Goal: Transaction & Acquisition: Purchase product/service

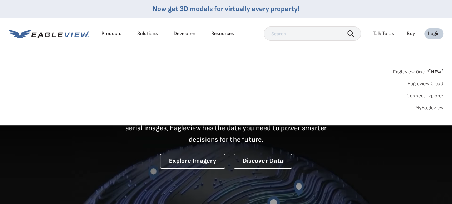
drag, startPoint x: 0, startPoint y: 0, endPoint x: 420, endPoint y: 107, distance: 433.6
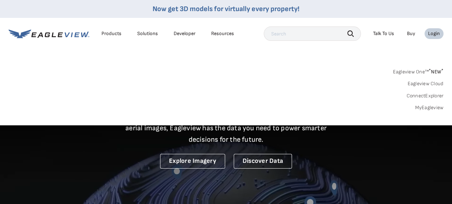
click at [420, 107] on link "MyEagleview" at bounding box center [429, 107] width 29 height 6
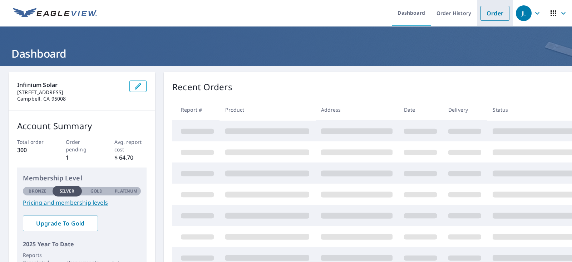
click at [481, 14] on link "Order" at bounding box center [494, 13] width 29 height 15
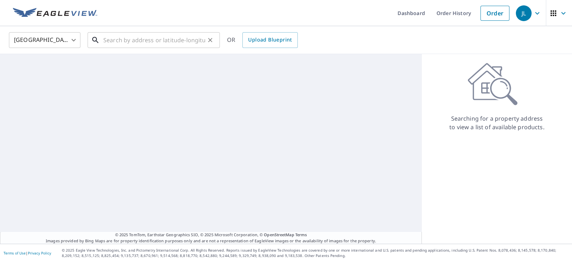
click at [133, 36] on input "text" at bounding box center [154, 40] width 102 height 20
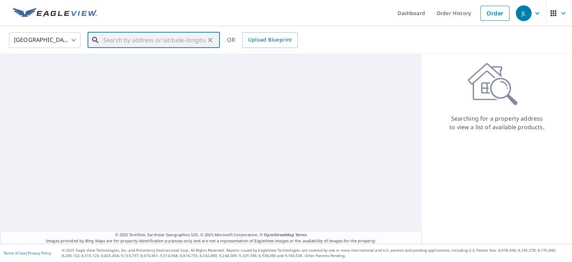
paste input "19222 Bountiful Acres Way, Saratoga, CA 95070"
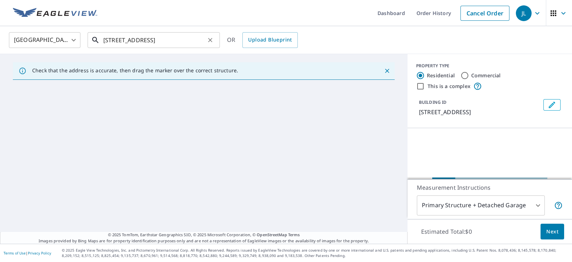
click at [158, 38] on input "19222 Bountiful Acres Way, Saratoga, CA 95070" at bounding box center [154, 40] width 102 height 20
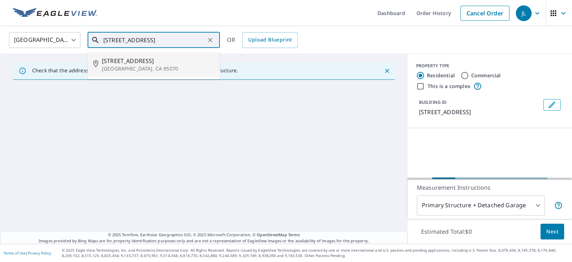
click at [125, 63] on span "19222 Bountiful Acres Way" at bounding box center [158, 60] width 112 height 9
type input "19222 Bountiful Acres Way Saratoga, CA 95070"
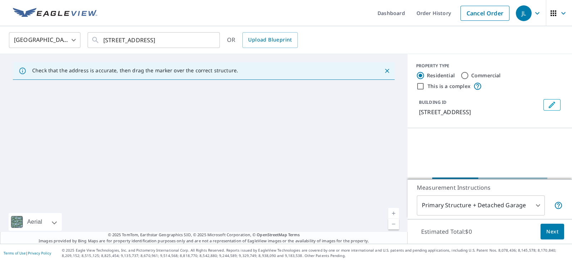
click at [385, 72] on icon "Close" at bounding box center [387, 71] width 4 height 4
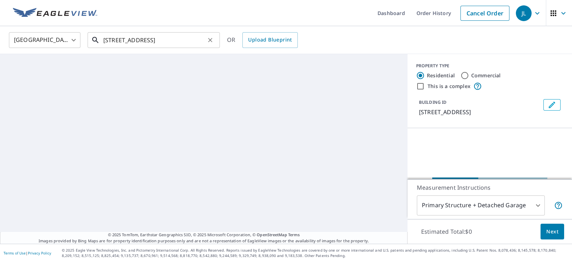
click at [170, 41] on input "19222 Bountiful Acres Way Saratoga, CA 95070" at bounding box center [154, 40] width 102 height 20
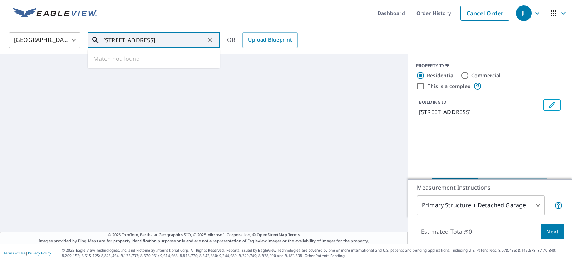
click at [113, 42] on input "19222 Bountiful Acres Way Saratoga, CA 95070" at bounding box center [154, 40] width 102 height 20
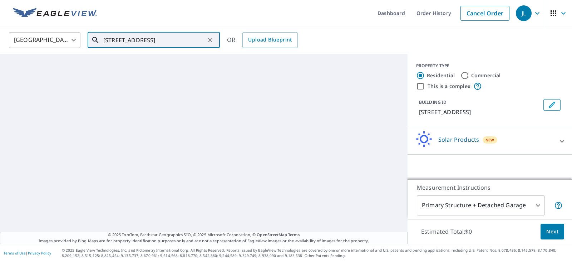
click at [211, 41] on icon "Clear" at bounding box center [210, 39] width 7 height 7
click at [125, 40] on input "text" at bounding box center [154, 40] width 102 height 20
paste input "19222 Bountiful Acres Way, Saratoga, CA 95070, USA"
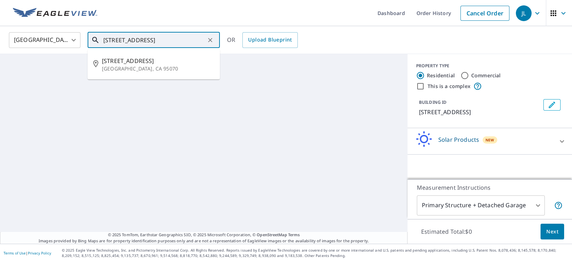
drag, startPoint x: 143, startPoint y: 36, endPoint x: 89, endPoint y: 37, distance: 53.3
click at [89, 37] on div "19222 Bountiful Acres Way, Saratoga, CA 95070, USA ​" at bounding box center [154, 40] width 132 height 16
click at [124, 66] on p "Saratoga, CA 95070" at bounding box center [158, 68] width 112 height 7
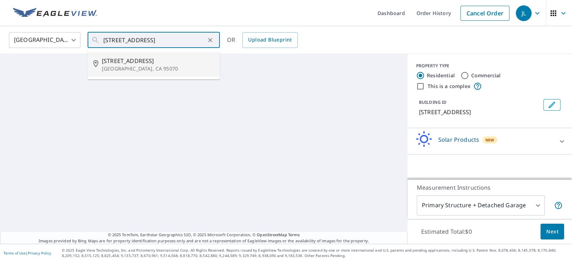
type input "19222 Bountiful Acres Way Saratoga, CA 95070"
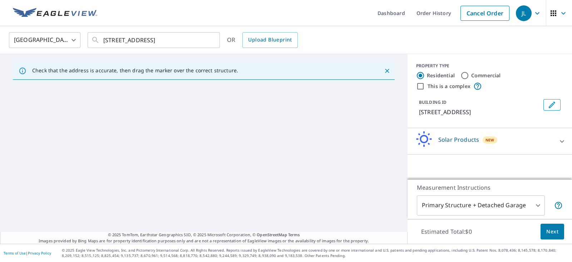
click at [384, 70] on icon "Close" at bounding box center [387, 70] width 7 height 7
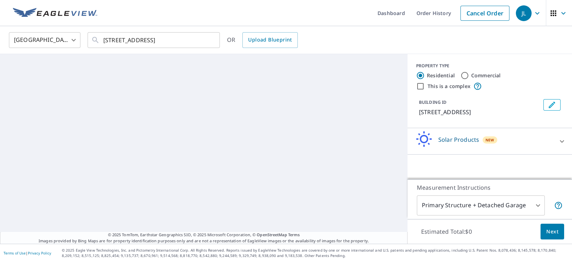
click at [558, 143] on icon at bounding box center [562, 141] width 9 height 9
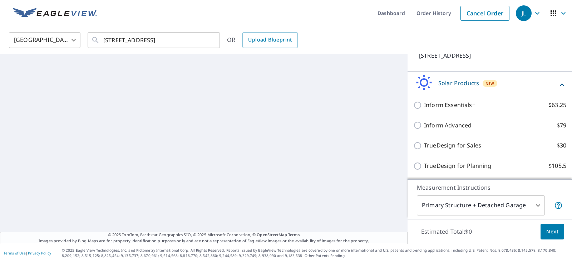
scroll to position [65, 0]
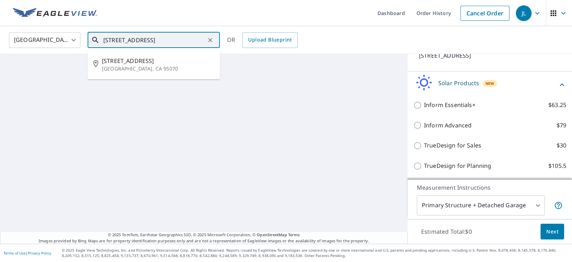
click at [154, 42] on input "19222 Bountiful Acres Way Saratoga, CA 95070" at bounding box center [154, 40] width 102 height 20
click at [130, 58] on span "19222 Bountiful Acres Way" at bounding box center [158, 60] width 112 height 9
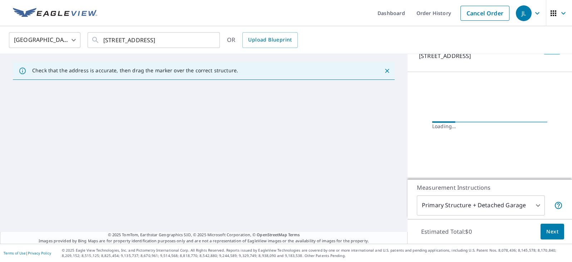
scroll to position [0, 0]
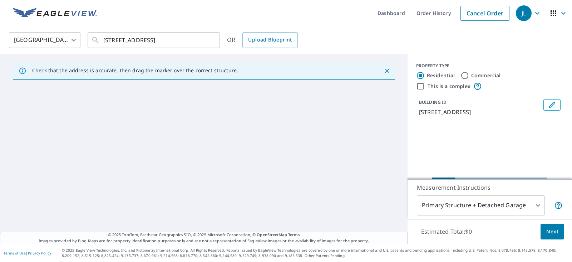
click at [384, 70] on icon "Close" at bounding box center [387, 70] width 7 height 7
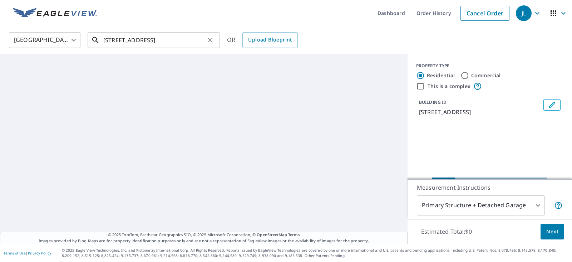
click at [148, 38] on input "19222 Bountiful Acres Way Saratoga, CA 95070" at bounding box center [154, 40] width 102 height 20
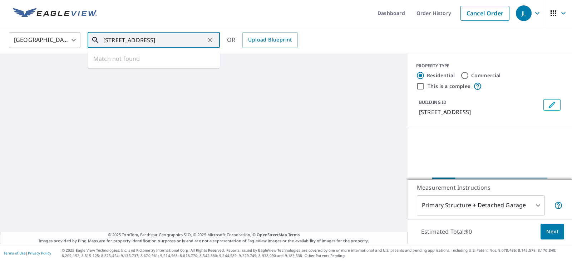
click at [148, 38] on input "19222 Bountiful Acres Way Saratoga, CA 95070" at bounding box center [154, 40] width 102 height 20
paste input ", Saratoga, CA 95070, USA"
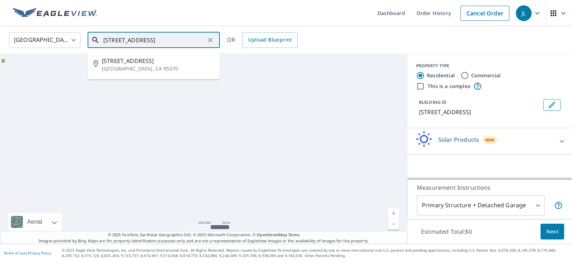
type input "19222 Bountiful Acres Way, Saratoga, CA 95070, USA"
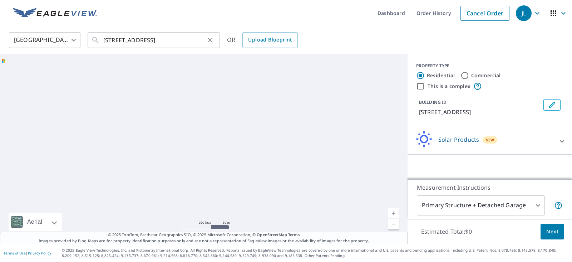
scroll to position [0, 0]
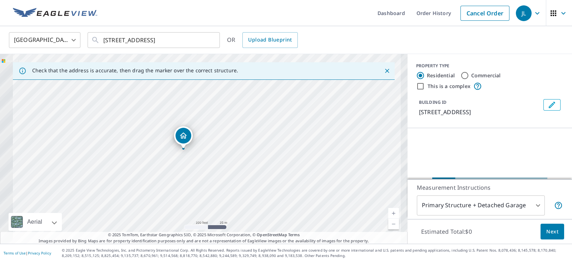
drag, startPoint x: 206, startPoint y: 149, endPoint x: 254, endPoint y: 157, distance: 49.2
click at [254, 157] on div "19222 Bountiful Acres Saratoga, CA 95070" at bounding box center [203, 148] width 407 height 189
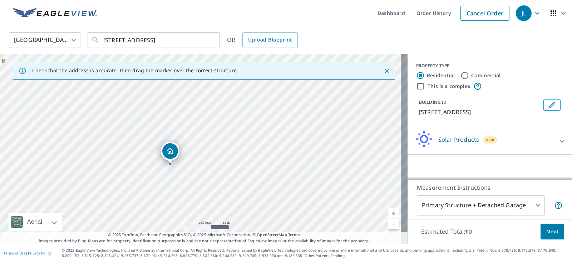
drag, startPoint x: 308, startPoint y: 147, endPoint x: 278, endPoint y: 163, distance: 34.4
click at [278, 163] on div "19222 Bountiful Acres Saratoga, CA 95070" at bounding box center [203, 148] width 407 height 189
click at [558, 142] on icon at bounding box center [562, 141] width 9 height 9
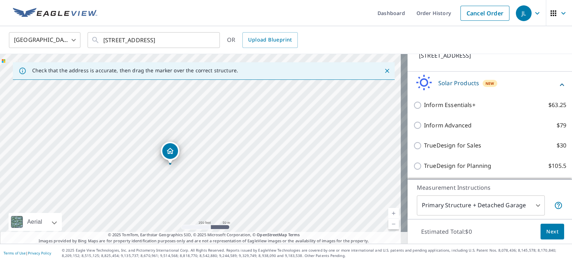
scroll to position [65, 0]
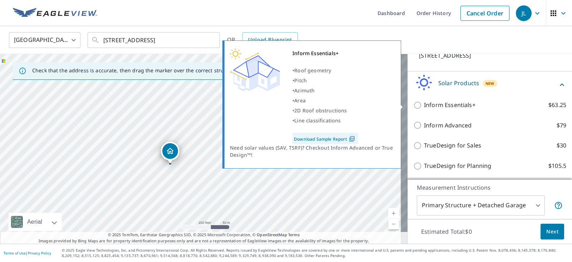
click at [426, 105] on p "Inform Essentials+" at bounding box center [449, 104] width 51 height 9
click at [424, 105] on input "Inform Essentials+ $63.25" at bounding box center [418, 105] width 11 height 9
checkbox input "true"
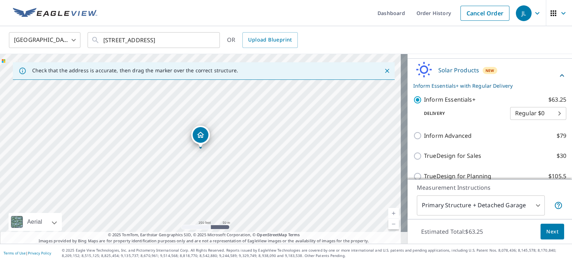
scroll to position [89, 0]
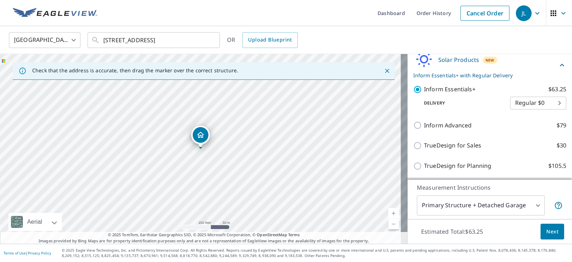
click at [546, 232] on span "Next" at bounding box center [552, 231] width 12 height 9
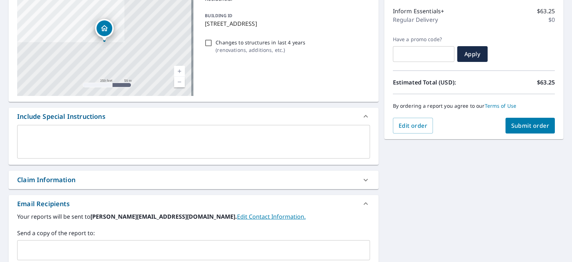
scroll to position [134, 0]
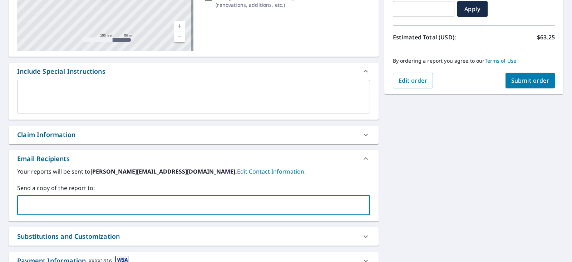
click at [47, 197] on div "​" at bounding box center [193, 205] width 353 height 20
paste input "cmontano@cjs-roofing.com"
type input "cmontano@cjs-roofing.com"
paste input "tavee@infiniumsolar.com"
type input "tavee@infiniumsolar.com"
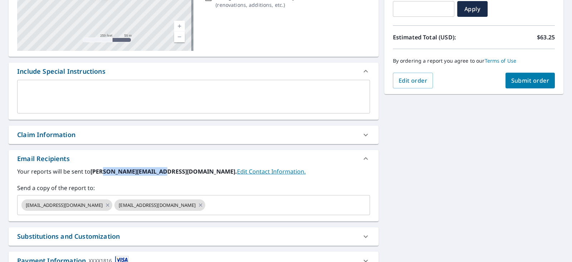
drag, startPoint x: 102, startPoint y: 170, endPoint x: 154, endPoint y: 167, distance: 53.0
click at [154, 167] on b "jeff@infiniumsolar.com." at bounding box center [163, 171] width 147 height 8
copy b "@infiniumsolar.com"
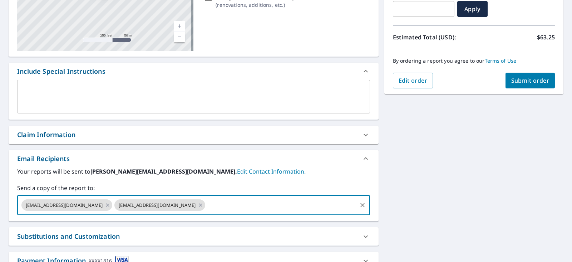
click at [206, 209] on input "text" at bounding box center [280, 205] width 149 height 14
paste input "@infiniumsolar.com"
type input "[PERSON_NAME][EMAIL_ADDRESS][DOMAIN_NAME]"
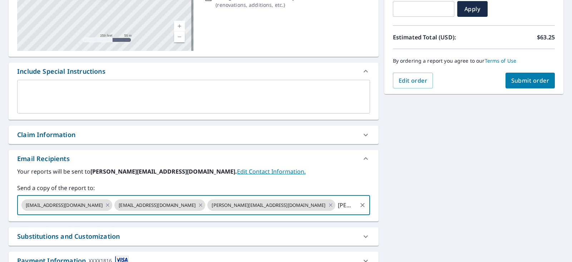
paste input "@[DOMAIN_NAME]"
type input "[PERSON_NAME][EMAIL_ADDRESS][DOMAIN_NAME]"
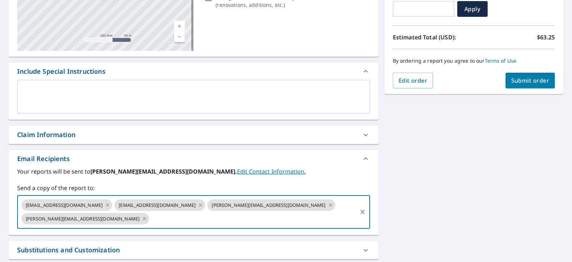
click at [518, 85] on button "Submit order" at bounding box center [530, 81] width 50 height 16
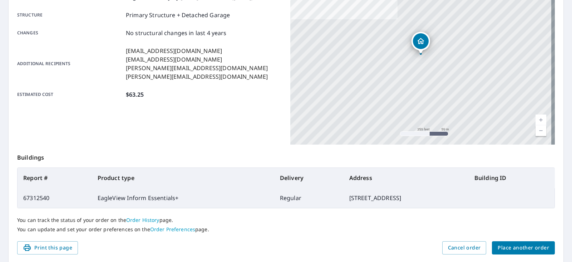
click at [202, 120] on div "Product type EagleView Inform Essentials+ Delivery method Regular Delivery by 9…" at bounding box center [149, 55] width 265 height 179
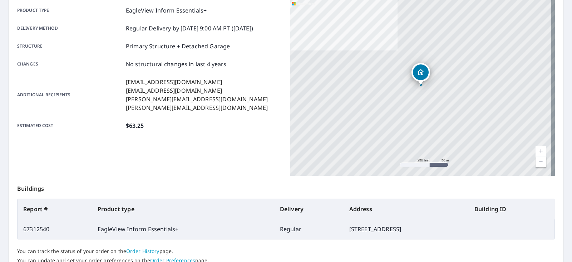
scroll to position [89, 0]
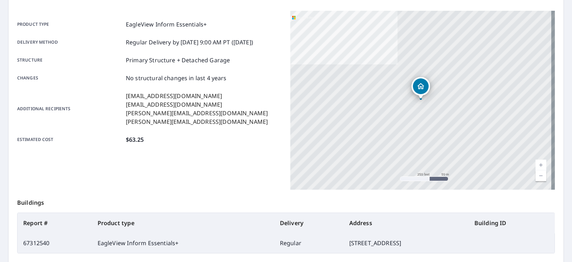
click at [549, 252] on div "Order details Product type EagleView Inform Essentials+ Delivery method Regular…" at bounding box center [286, 145] width 555 height 325
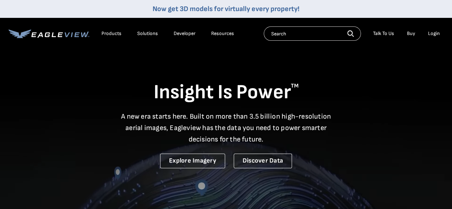
click at [432, 35] on div "Login" at bounding box center [434, 33] width 12 height 6
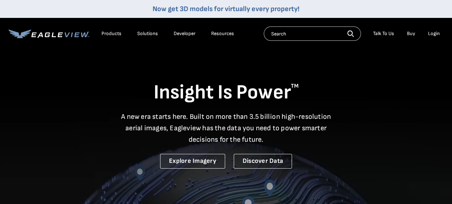
click at [432, 35] on div "Login" at bounding box center [434, 33] width 12 height 6
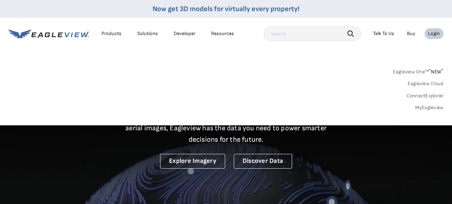
click at [427, 106] on link "MyEagleview" at bounding box center [429, 107] width 29 height 6
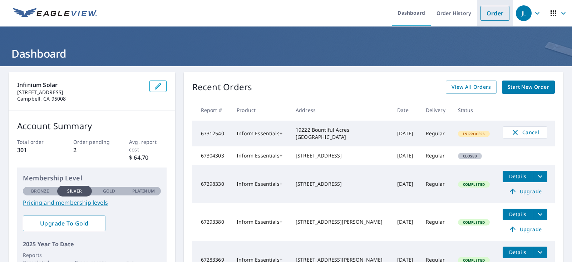
click at [486, 15] on link "Order" at bounding box center [494, 13] width 29 height 15
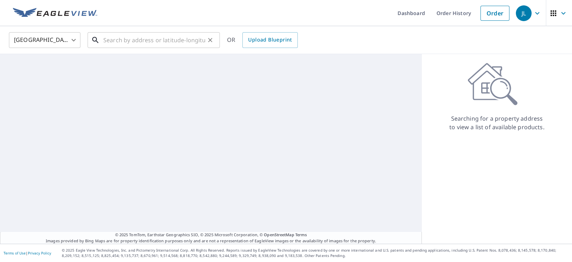
click at [141, 47] on div "​" at bounding box center [154, 40] width 132 height 16
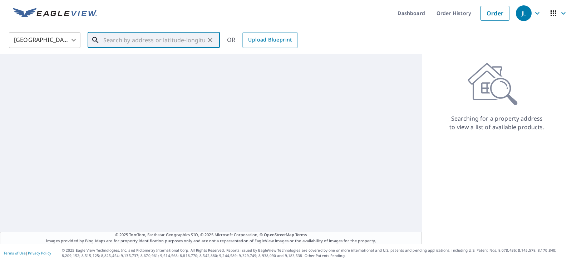
paste input "[STREET_ADDRESS]"
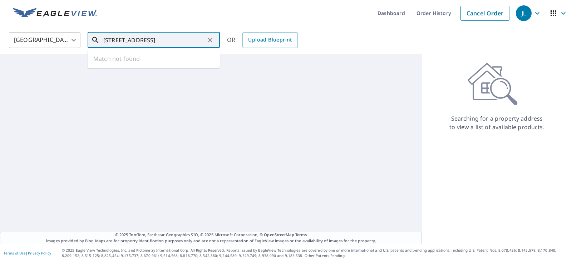
type input "[STREET_ADDRESS]"
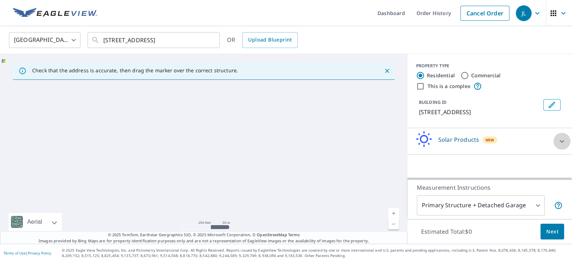
click at [558, 143] on icon at bounding box center [562, 141] width 9 height 9
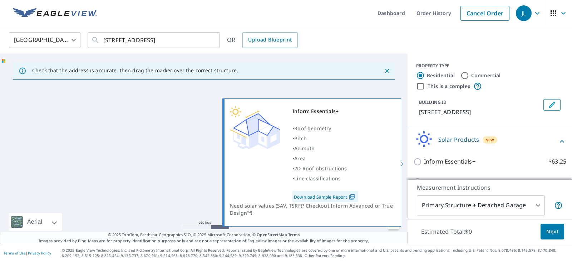
click at [443, 159] on p "Inform Essentials+" at bounding box center [449, 161] width 51 height 9
click at [424, 159] on input "Inform Essentials+ $63.25" at bounding box center [418, 161] width 11 height 9
checkbox input "true"
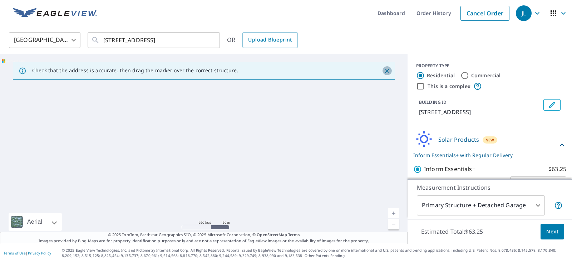
click at [384, 70] on icon "Close" at bounding box center [387, 70] width 7 height 7
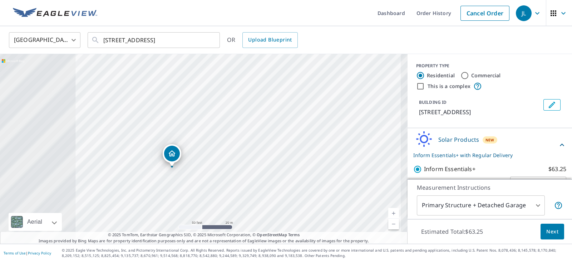
drag, startPoint x: 181, startPoint y: 132, endPoint x: 306, endPoint y: 124, distance: 124.6
click at [295, 128] on div "[STREET_ADDRESS]" at bounding box center [203, 148] width 407 height 189
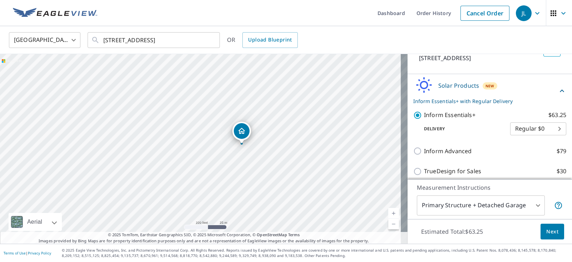
scroll to position [80, 0]
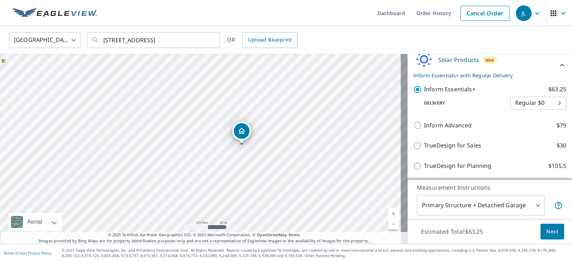
click at [546, 235] on span "Next" at bounding box center [552, 231] width 12 height 9
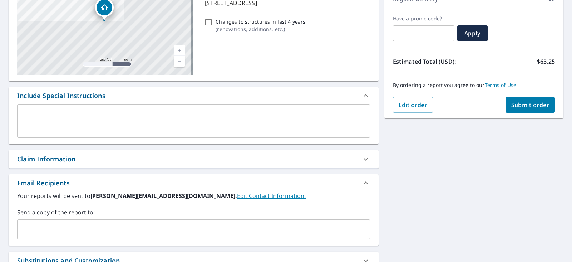
scroll to position [134, 0]
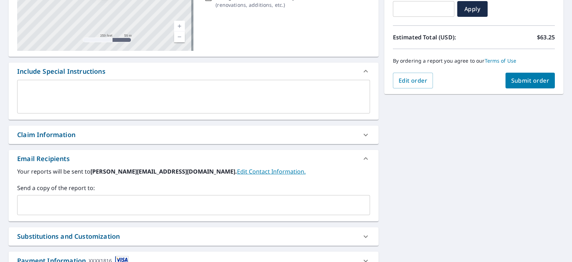
click at [60, 206] on input "text" at bounding box center [188, 205] width 336 height 14
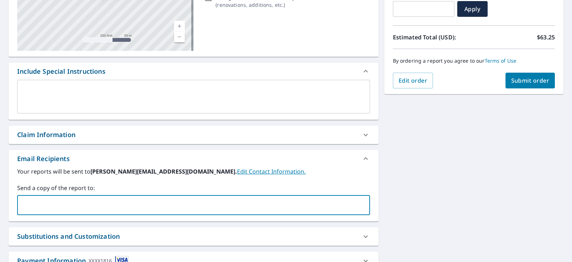
paste input "[EMAIL_ADDRESS][DOMAIN_NAME]"
type input "[EMAIL_ADDRESS][DOMAIN_NAME]"
paste input "[EMAIL_ADDRESS][DOMAIN_NAME]"
type input "[EMAIL_ADDRESS][DOMAIN_NAME]"
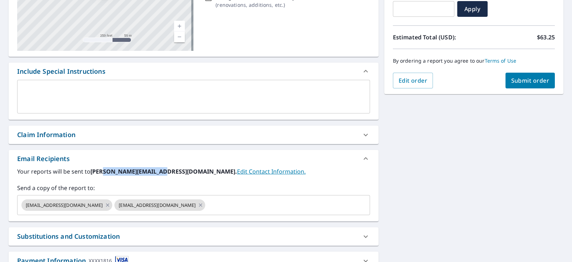
drag, startPoint x: 102, startPoint y: 171, endPoint x: 155, endPoint y: 174, distance: 53.7
click at [155, 174] on b "[PERSON_NAME][EMAIL_ADDRESS][DOMAIN_NAME]." at bounding box center [163, 171] width 147 height 8
copy b "@[DOMAIN_NAME]"
click at [193, 212] on div "[EMAIL_ADDRESS][DOMAIN_NAME] [EMAIL_ADDRESS][DOMAIN_NAME] ​" at bounding box center [193, 205] width 353 height 20
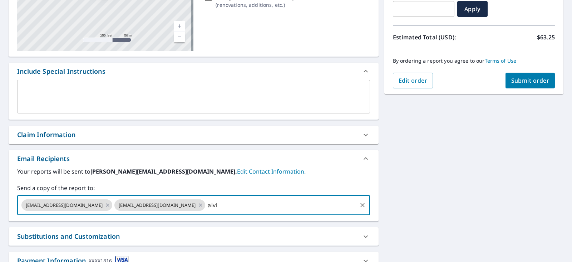
type input "[PERSON_NAME]"
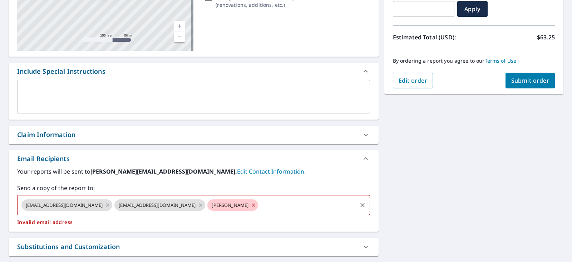
paste input "@[DOMAIN_NAME]"
click at [252, 204] on icon at bounding box center [253, 204] width 3 height 3
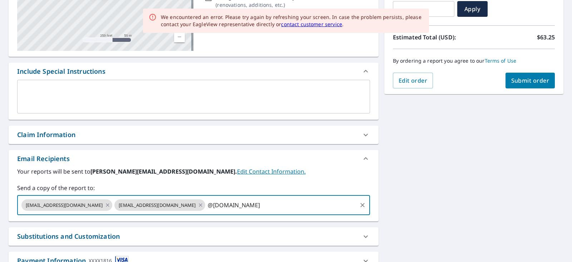
drag, startPoint x: 236, startPoint y: 204, endPoint x: 172, endPoint y: 204, distance: 64.0
click at [206, 204] on input "@[DOMAIN_NAME]" at bounding box center [280, 205] width 149 height 14
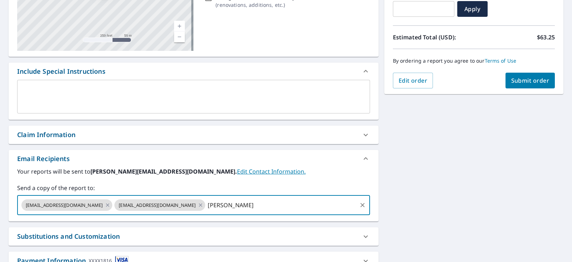
paste input "@[DOMAIN_NAME]"
type input "[PERSON_NAME][EMAIL_ADDRESS][DOMAIN_NAME]"
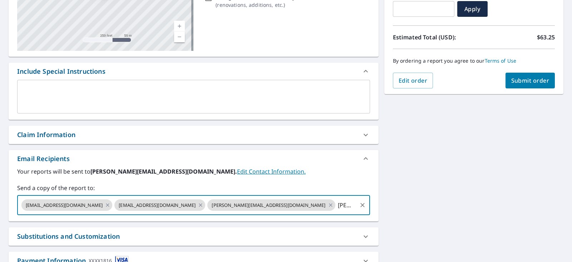
paste input "@[DOMAIN_NAME]"
type input "[PERSON_NAME][EMAIL_ADDRESS][DOMAIN_NAME]"
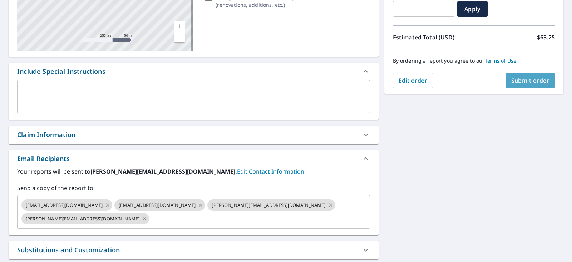
click at [523, 80] on span "Submit order" at bounding box center [530, 80] width 38 height 8
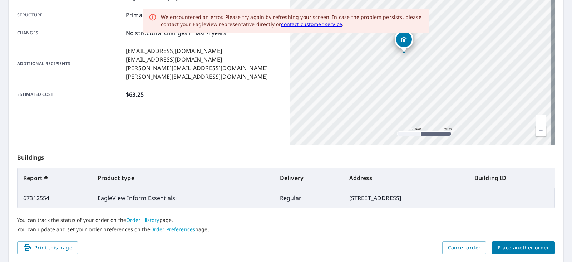
drag, startPoint x: 406, startPoint y: 69, endPoint x: 438, endPoint y: 93, distance: 40.0
click at [438, 93] on div "[STREET_ADDRESS]" at bounding box center [422, 55] width 265 height 179
